Goal: Task Accomplishment & Management: Complete application form

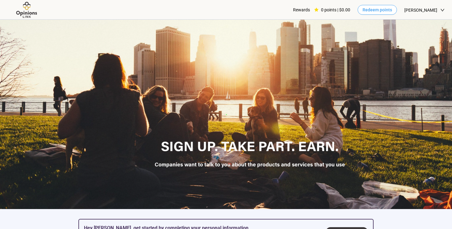
click at [378, 9] on span "Redeem points" at bounding box center [377, 9] width 30 height 7
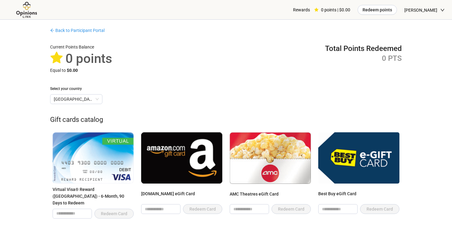
click at [27, 8] on img at bounding box center [26, 10] width 39 height 17
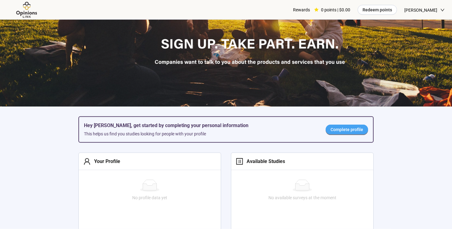
scroll to position [108, 0]
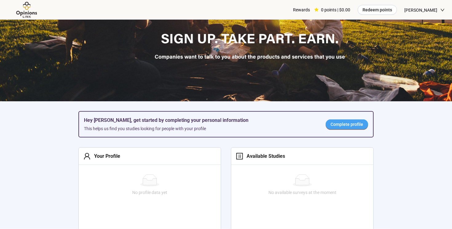
click at [342, 121] on link "Complete profile" at bounding box center [347, 125] width 42 height 10
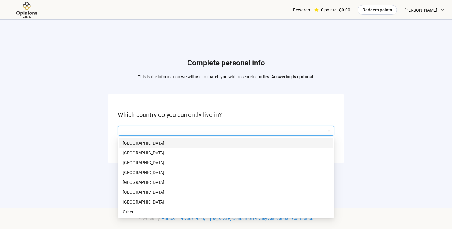
click at [208, 128] on input "search" at bounding box center [225, 130] width 209 height 9
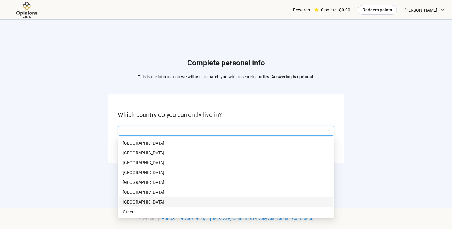
click at [168, 202] on p "[GEOGRAPHIC_DATA]" at bounding box center [226, 202] width 207 height 7
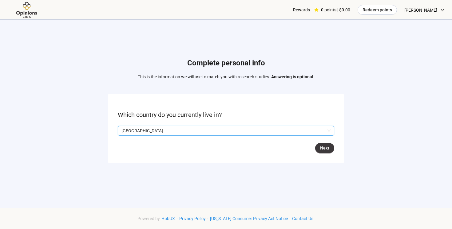
click at [324, 153] on form "Which country do you currently live in? Q2hhcmFjdGVyaXN0aWNBbnN3ZXJOb2RlOjA3Y2I…" at bounding box center [226, 128] width 236 height 69
click at [324, 148] on span "Next" at bounding box center [324, 148] width 9 height 7
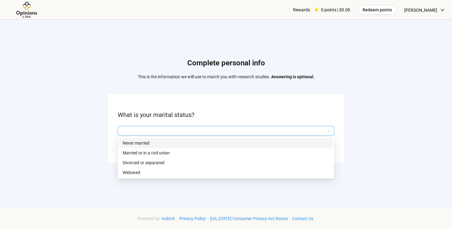
click at [192, 132] on input "search" at bounding box center [225, 130] width 209 height 9
click at [180, 144] on p "Never married" at bounding box center [226, 143] width 207 height 7
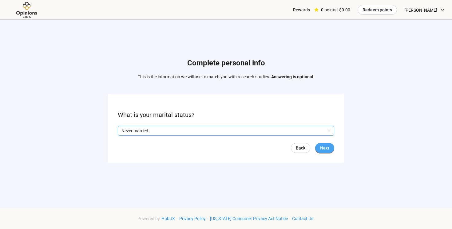
click at [321, 147] on span "Next" at bounding box center [324, 148] width 9 height 7
click at [173, 130] on input "search" at bounding box center [225, 130] width 209 height 9
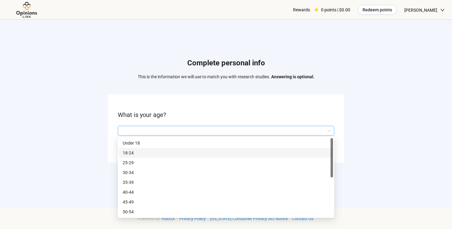
click at [147, 154] on p "18-24" at bounding box center [226, 153] width 207 height 7
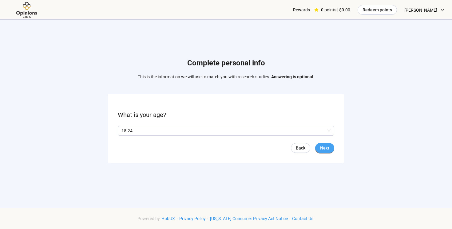
click at [325, 150] on span "Next" at bounding box center [324, 148] width 9 height 7
click at [134, 128] on label "No" at bounding box center [139, 131] width 12 height 7
click at [331, 149] on button "Next" at bounding box center [324, 148] width 19 height 10
click at [157, 133] on input "search" at bounding box center [225, 130] width 209 height 9
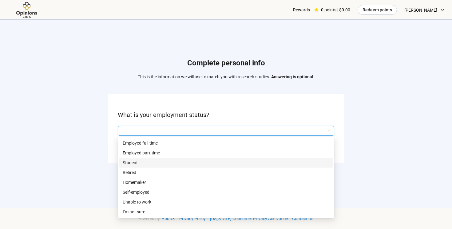
click at [140, 165] on p "Student" at bounding box center [226, 163] width 207 height 7
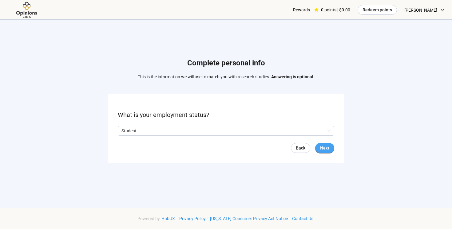
click at [324, 148] on span "Next" at bounding box center [324, 148] width 9 height 7
click at [160, 128] on input "search" at bounding box center [225, 130] width 209 height 9
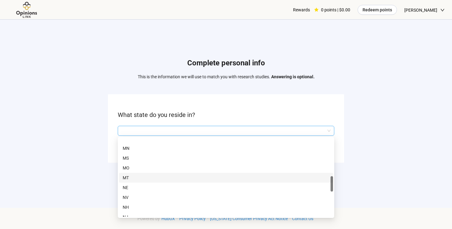
scroll to position [263, 0]
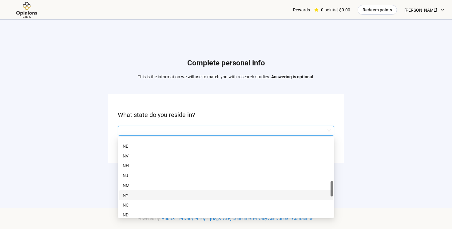
click at [143, 193] on p "NY" at bounding box center [226, 195] width 207 height 7
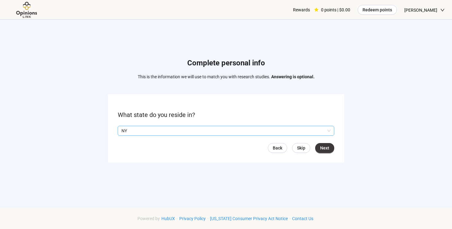
click at [325, 142] on form "What state do you reside in? Q2hhcmFjdGVyaXN0aWNBbnN3ZXJOb2RlOjU4NzkwN2M4LWYyOT…" at bounding box center [226, 128] width 236 height 69
click at [324, 144] on button "Next" at bounding box center [324, 148] width 19 height 10
click at [170, 130] on input "search" at bounding box center [225, 130] width 209 height 9
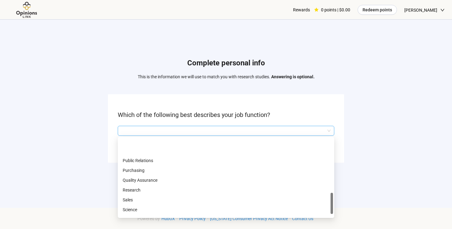
scroll to position [285, 0]
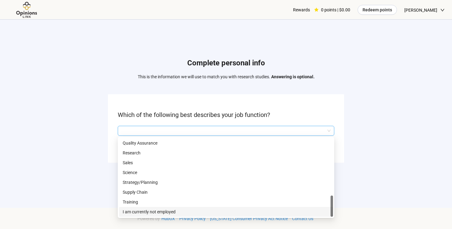
click at [152, 212] on p "I am currently not employed" at bounding box center [226, 212] width 207 height 7
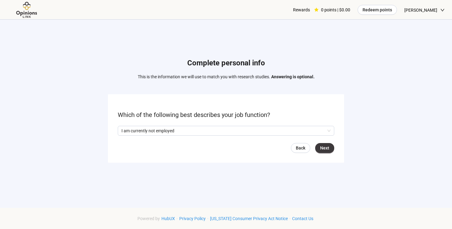
click at [322, 154] on form "Which of the following best describes your job function? I am currently not emp…" at bounding box center [226, 128] width 236 height 69
click at [322, 147] on span "Next" at bounding box center [324, 148] width 9 height 7
click at [178, 130] on input "search" at bounding box center [225, 130] width 209 height 9
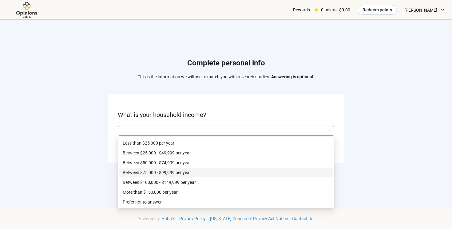
click at [156, 173] on p "Between $75,000 - $99,999 per year" at bounding box center [226, 172] width 207 height 7
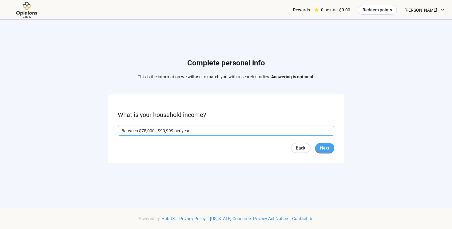
click at [325, 145] on span "Next" at bounding box center [324, 148] width 9 height 7
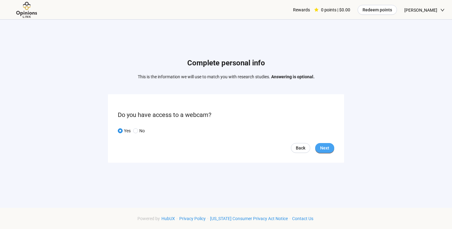
click at [332, 146] on button "Next" at bounding box center [324, 148] width 19 height 10
click at [135, 132] on input "search" at bounding box center [225, 130] width 209 height 9
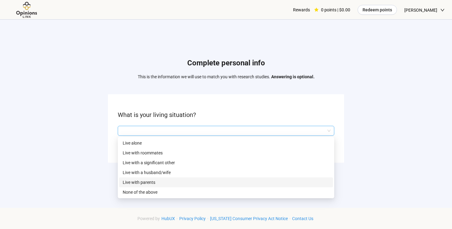
click at [133, 182] on p "Live with parents" at bounding box center [226, 182] width 207 height 7
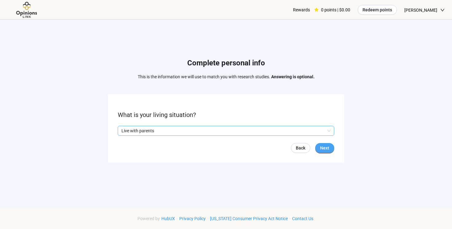
click at [316, 147] on button "Next" at bounding box center [324, 148] width 19 height 10
click at [160, 133] on input "search" at bounding box center [225, 130] width 209 height 9
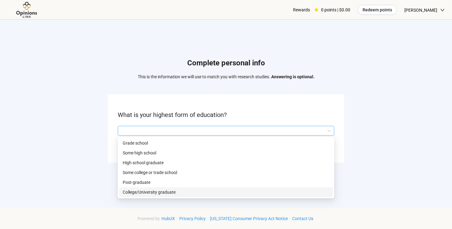
click at [139, 191] on p "College/University graduate" at bounding box center [226, 192] width 207 height 7
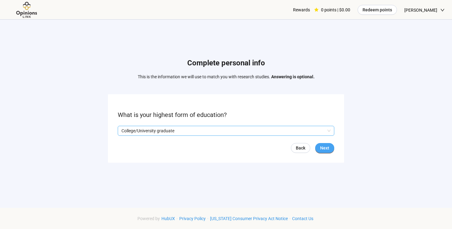
click at [328, 146] on span "Next" at bounding box center [324, 148] width 9 height 7
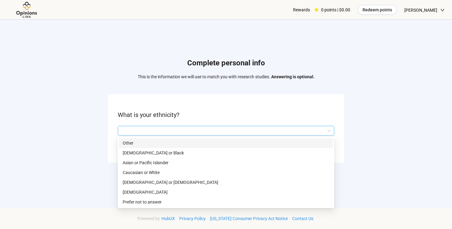
click at [165, 133] on input "search" at bounding box center [225, 130] width 209 height 9
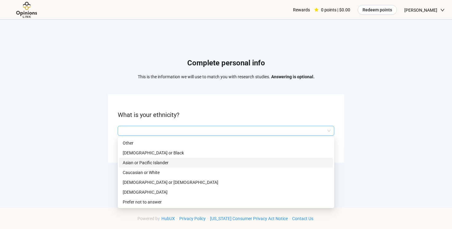
click at [150, 159] on div "Asian or Pacific Islander" at bounding box center [226, 163] width 214 height 10
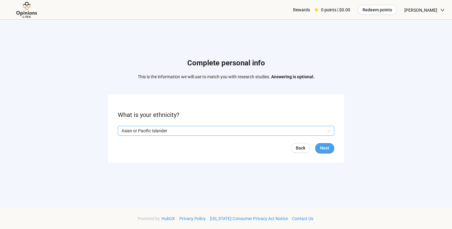
click at [324, 148] on span "Next" at bounding box center [324, 148] width 9 height 7
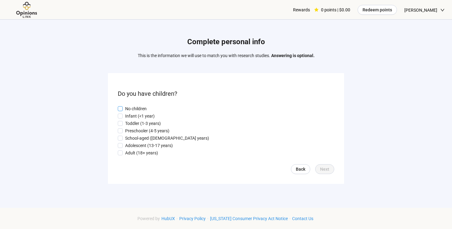
click at [139, 111] on p "No children" at bounding box center [136, 108] width 22 height 7
click at [321, 169] on span "Next" at bounding box center [324, 169] width 9 height 7
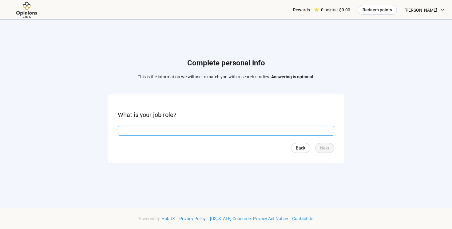
click at [144, 129] on input "search" at bounding box center [225, 130] width 209 height 9
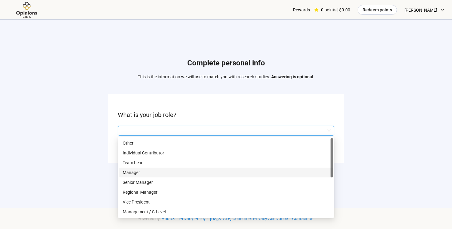
click at [132, 173] on p "Manager" at bounding box center [226, 172] width 207 height 7
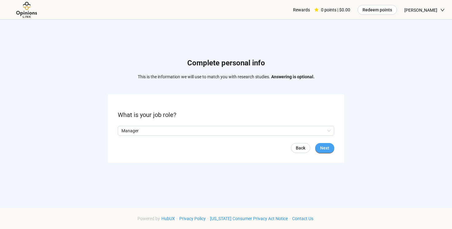
click at [326, 148] on span "Next" at bounding box center [324, 148] width 9 height 7
click at [157, 131] on input "search" at bounding box center [225, 130] width 209 height 9
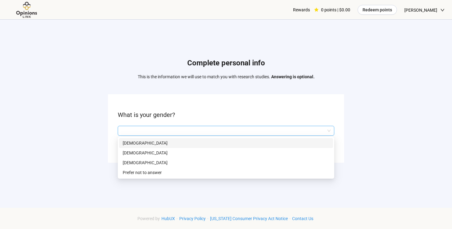
click at [146, 147] on div "[DEMOGRAPHIC_DATA]" at bounding box center [226, 143] width 214 height 10
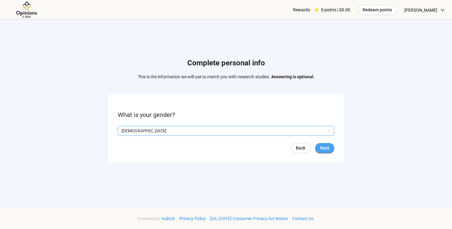
click at [321, 148] on span "Next" at bounding box center [324, 148] width 9 height 7
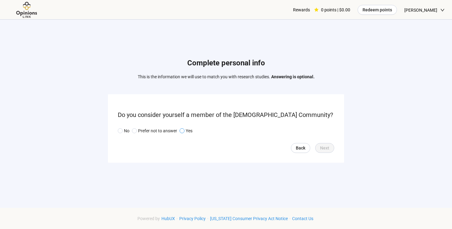
click at [184, 131] on span at bounding box center [182, 130] width 5 height 5
click at [125, 130] on p "No" at bounding box center [127, 131] width 6 height 7
click at [331, 147] on button "Next" at bounding box center [324, 148] width 19 height 10
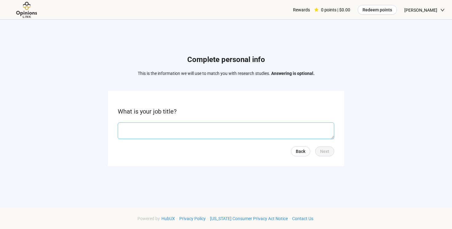
click at [161, 132] on textarea at bounding box center [226, 131] width 216 height 17
type textarea "**********"
type textarea "*"
click at [319, 152] on button "Next" at bounding box center [324, 152] width 19 height 10
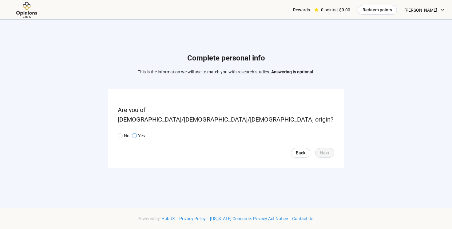
click at [141, 134] on p "Yes" at bounding box center [141, 135] width 7 height 7
click at [118, 133] on label "No" at bounding box center [124, 135] width 12 height 7
click at [327, 150] on span "Next" at bounding box center [324, 153] width 9 height 7
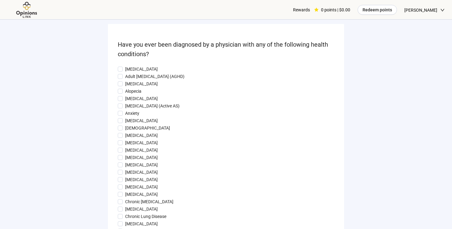
scroll to position [27, 0]
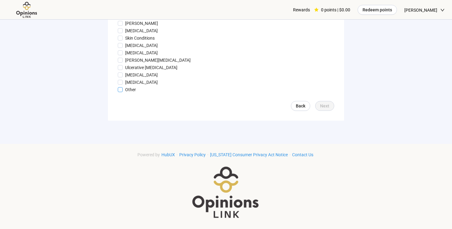
click at [129, 88] on p "Other" at bounding box center [130, 89] width 11 height 7
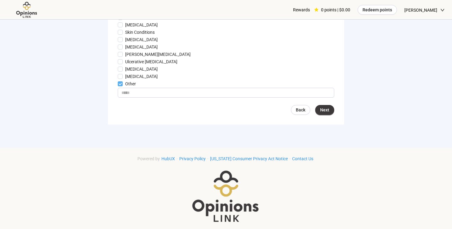
scroll to position [705, 0]
click at [260, 97] on input "text" at bounding box center [226, 93] width 216 height 10
type input "*"
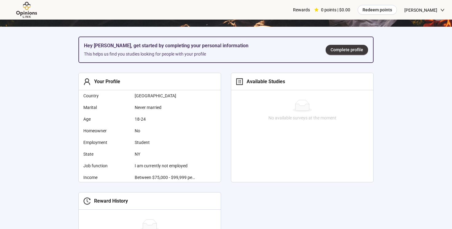
scroll to position [198, 0]
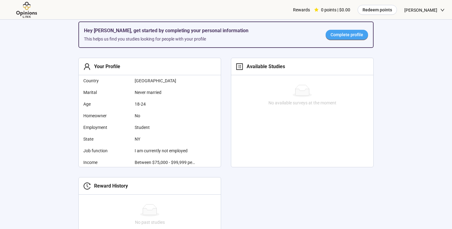
click at [352, 35] on span "Complete profile" at bounding box center [346, 34] width 33 height 7
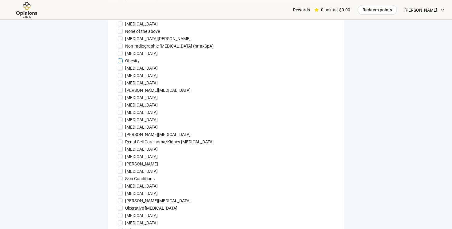
scroll to position [540, 0]
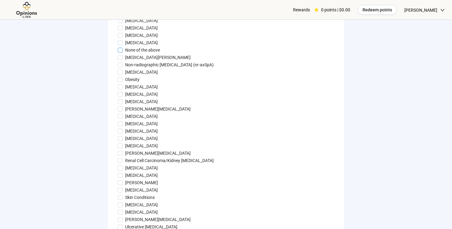
click at [144, 53] on p "None of the above" at bounding box center [142, 50] width 35 height 7
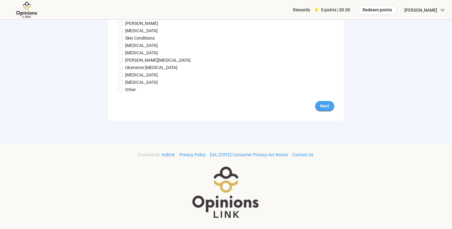
click at [325, 108] on span "Next" at bounding box center [324, 106] width 9 height 7
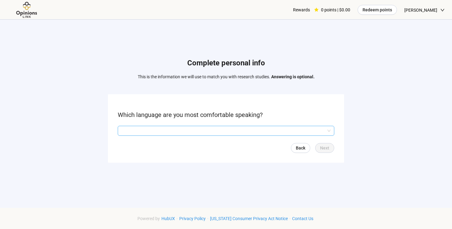
click at [188, 134] on input "search" at bounding box center [225, 130] width 209 height 9
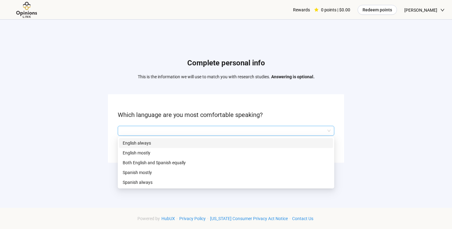
click at [172, 143] on p "English always" at bounding box center [226, 143] width 207 height 7
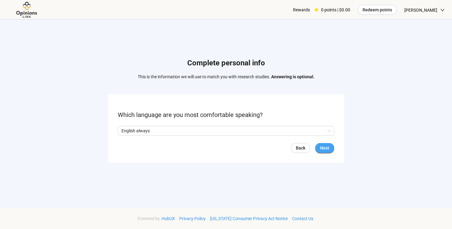
click at [330, 145] on button "Next" at bounding box center [324, 148] width 19 height 10
click at [123, 131] on span at bounding box center [120, 130] width 5 height 5
click at [324, 145] on span "Next" at bounding box center [324, 148] width 9 height 7
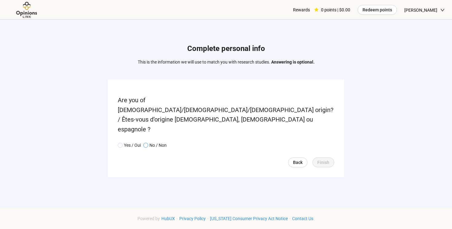
click at [162, 142] on p "No / Non" at bounding box center [157, 145] width 17 height 7
click at [327, 159] on span "Finish" at bounding box center [323, 162] width 12 height 7
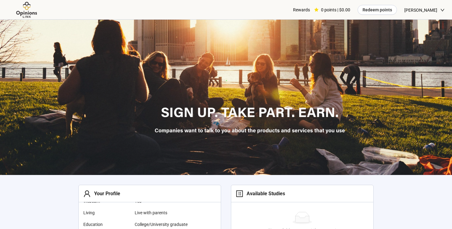
scroll to position [11, 0]
